Goal: Information Seeking & Learning: Find contact information

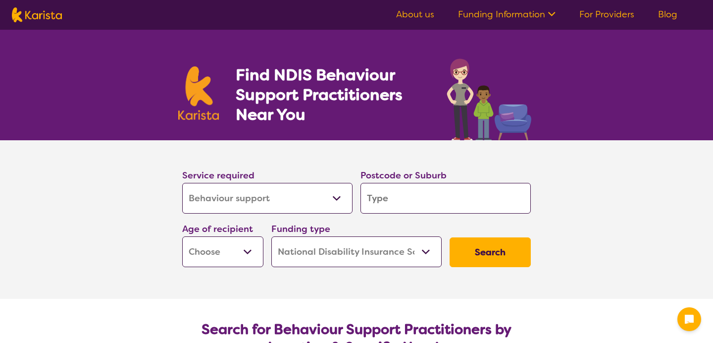
select select "Behaviour support"
select select "NDIS"
select select "Behaviour support"
select select "NDIS"
click at [411, 199] on input "search" at bounding box center [446, 198] width 170 height 31
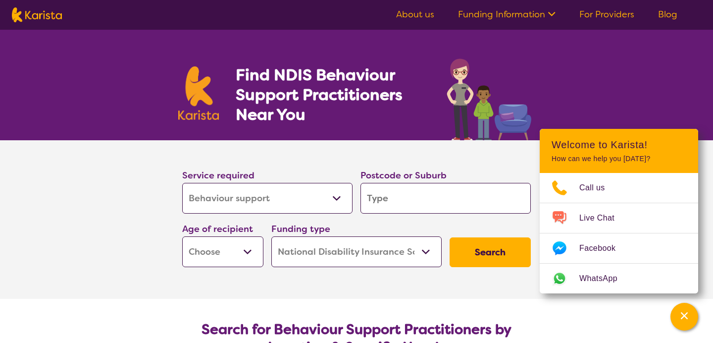
type input "3"
type input "30"
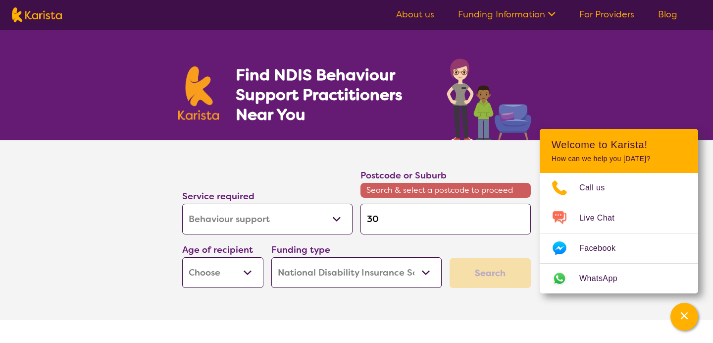
type input "302"
type input "3023"
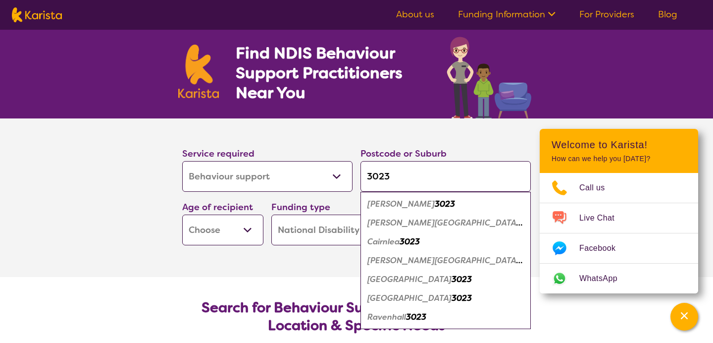
scroll to position [31, 0]
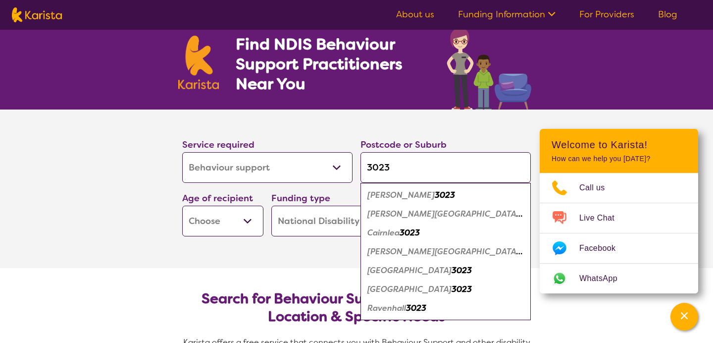
type input "3023"
click at [403, 258] on div "[PERSON_NAME] Springs 3023" at bounding box center [446, 251] width 161 height 19
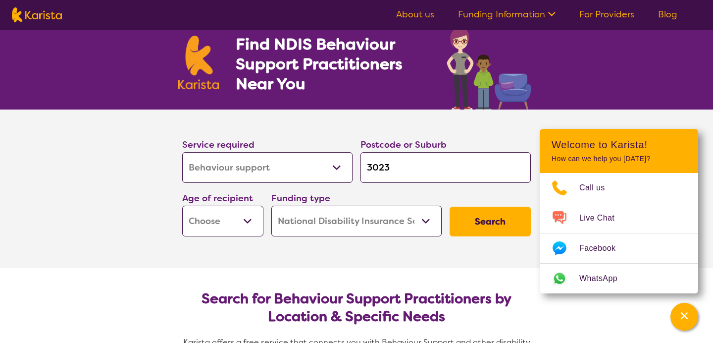
click at [511, 222] on button "Search" at bounding box center [490, 222] width 81 height 30
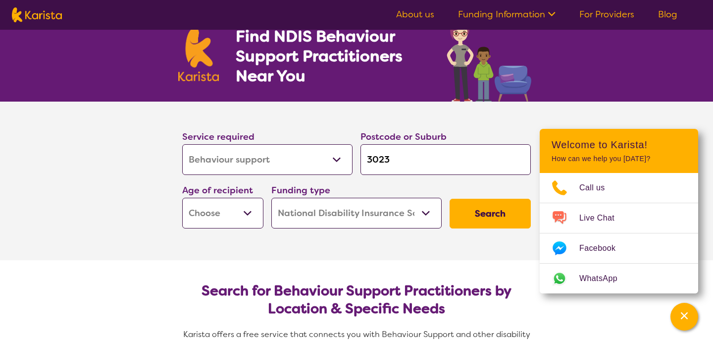
scroll to position [40, 0]
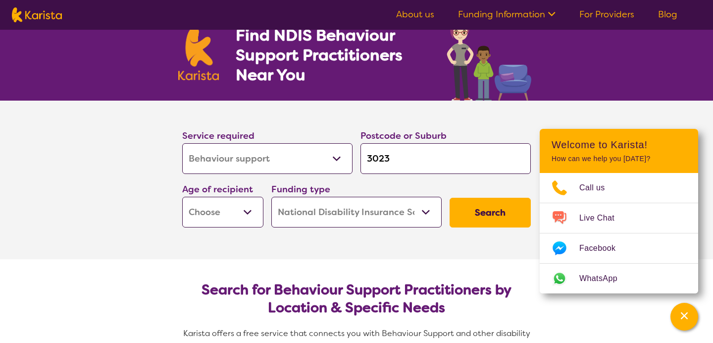
click at [232, 215] on select "Early Childhood - 0 to 9 Child - 10 to 11 Adolescent - 12 to 17 Adult - 18 to 6…" at bounding box center [222, 212] width 81 height 31
select select "CH"
click at [182, 197] on select "Early Childhood - 0 to 9 Child - 10 to 11 Adolescent - 12 to 17 Adult - 18 to 6…" at bounding box center [222, 212] width 81 height 31
select select "CH"
click at [241, 212] on select "Early Childhood - 0 to 9 Child - 10 to 11 Adolescent - 12 to 17 Adult - 18 to 6…" at bounding box center [222, 212] width 81 height 31
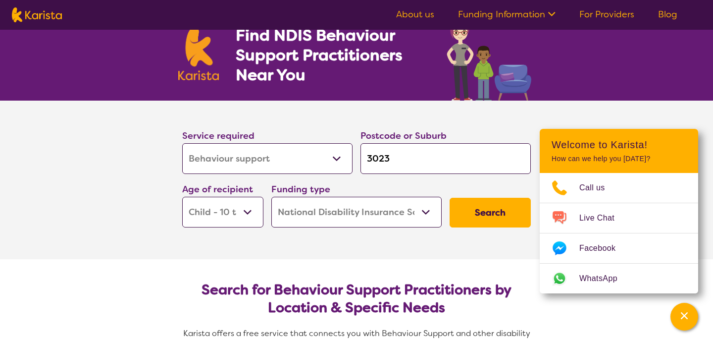
select select "EC"
click at [182, 197] on select "Early Childhood - 0 to 9 Child - 10 to 11 Adolescent - 12 to 17 Adult - 18 to 6…" at bounding box center [222, 212] width 81 height 31
select select "EC"
click at [529, 219] on button "Search" at bounding box center [490, 213] width 81 height 30
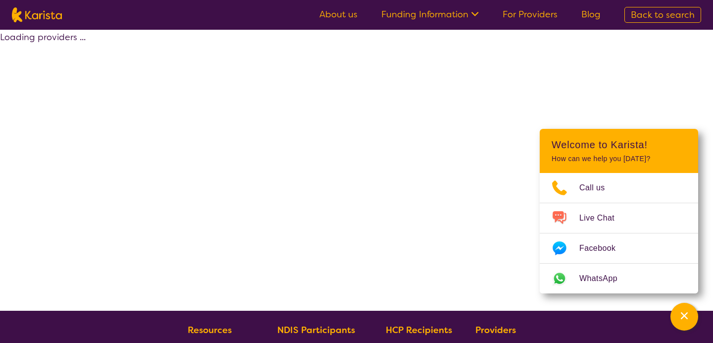
select select "by_score"
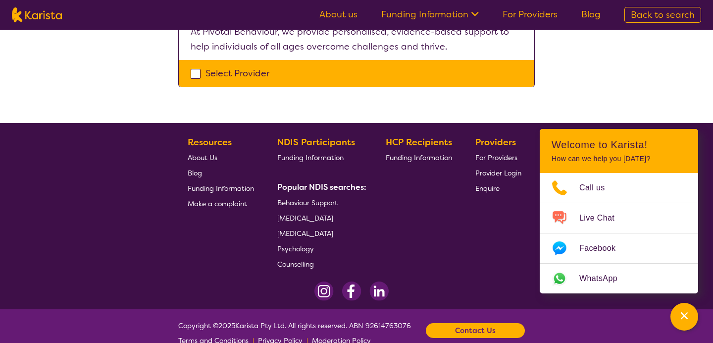
scroll to position [804, 0]
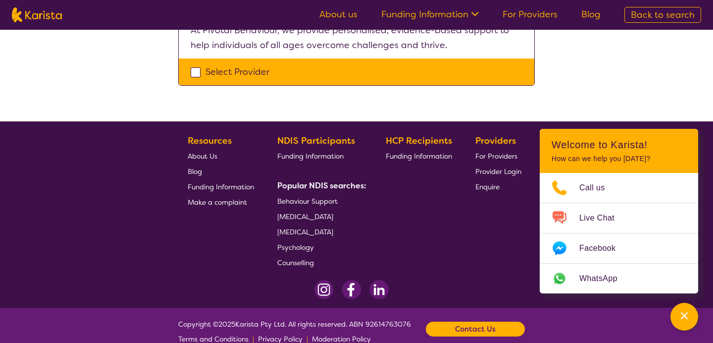
scroll to position [40, 0]
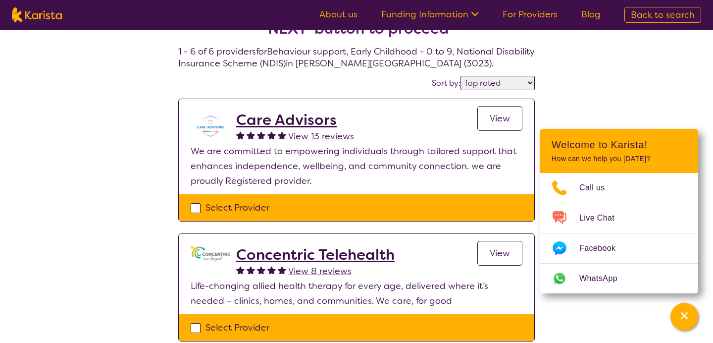
select select "Behaviour support"
select select "EC"
select select "NDIS"
select select "Behaviour support"
select select "EC"
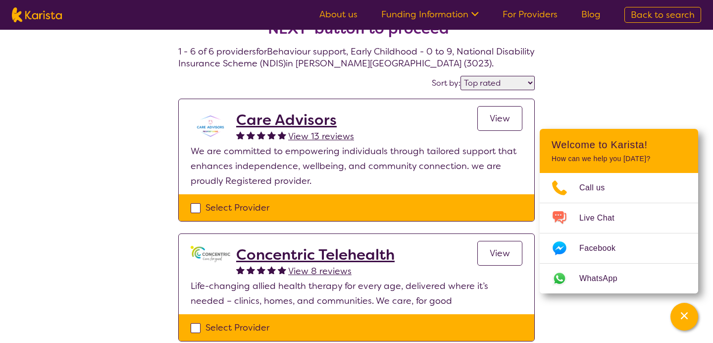
select select "NDIS"
